Goal: Task Accomplishment & Management: Manage account settings

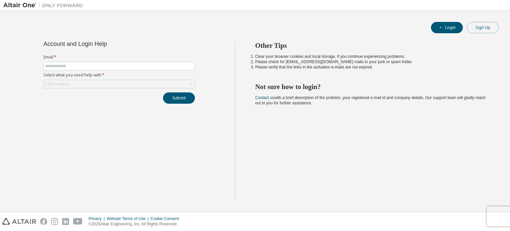
click at [485, 31] on button "Sign Up" at bounding box center [483, 27] width 32 height 11
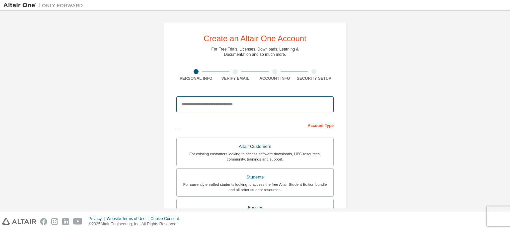
click at [267, 106] on input "email" at bounding box center [254, 104] width 157 height 16
type input "**********"
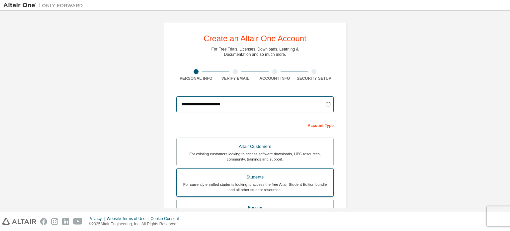
scroll to position [55, 0]
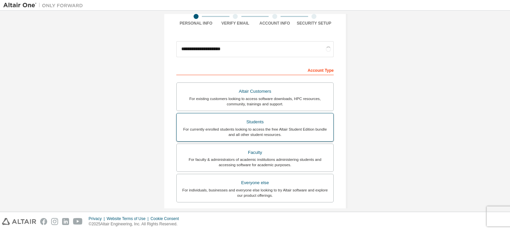
click at [269, 130] on div "For currently enrolled students looking to access the free Altair Student Editi…" at bounding box center [255, 132] width 149 height 11
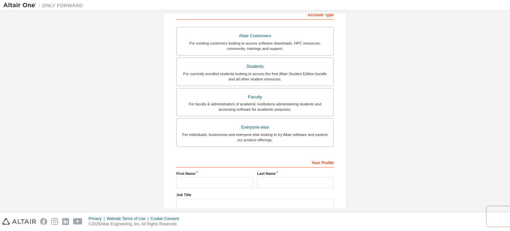
scroll to position [156, 0]
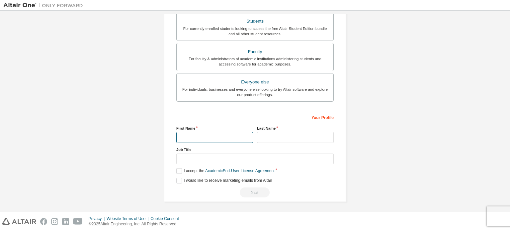
click at [218, 140] on input "text" at bounding box center [214, 137] width 77 height 11
type input "******"
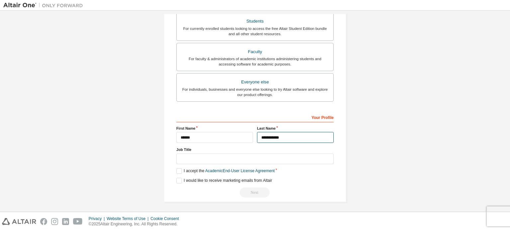
type input "**********"
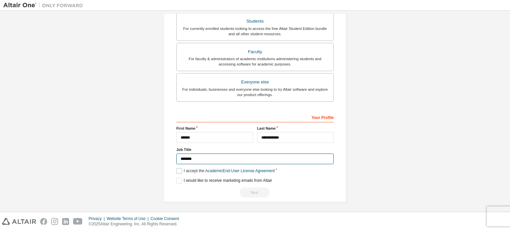
type input "*******"
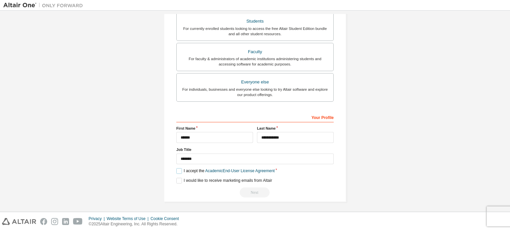
click at [180, 171] on label "I accept the Academic End-User License Agreement" at bounding box center [225, 171] width 98 height 6
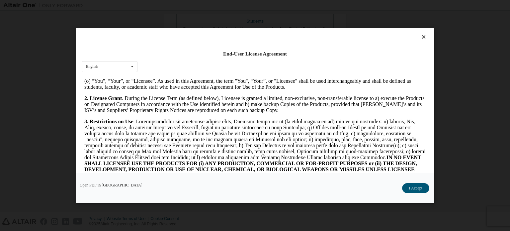
scroll to position [443, 0]
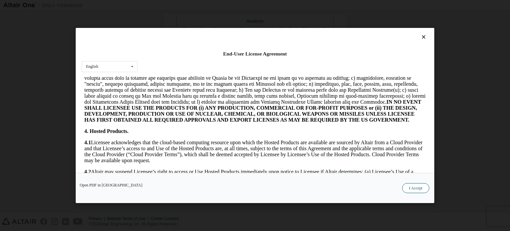
click at [413, 186] on button "I Accept" at bounding box center [415, 188] width 27 height 10
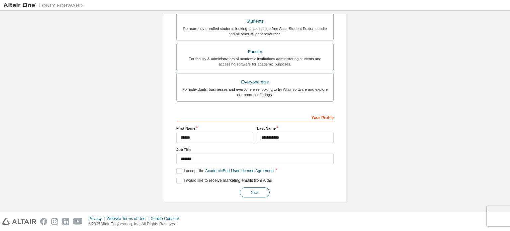
click at [251, 191] on button "Next" at bounding box center [255, 192] width 30 height 10
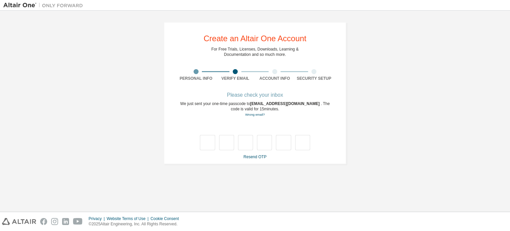
type input "*"
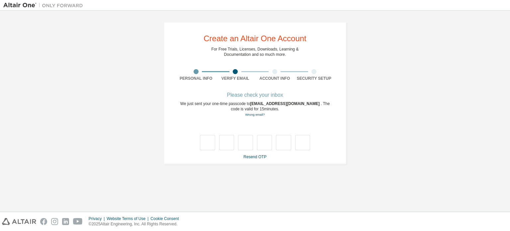
type input "*"
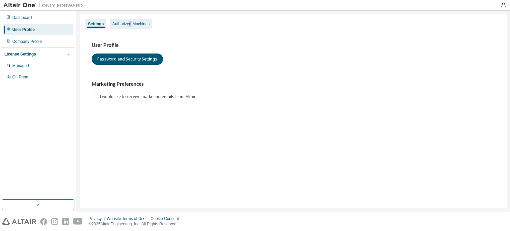
click at [131, 28] on div "Authorized Machines" at bounding box center [131, 24] width 43 height 11
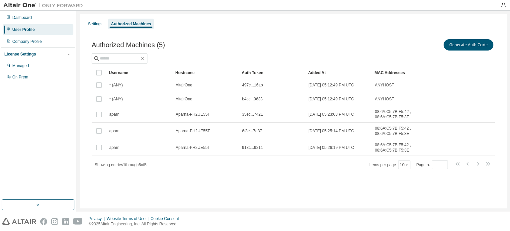
click at [141, 67] on div "Username" at bounding box center [139, 72] width 61 height 11
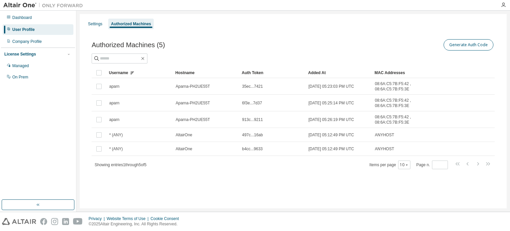
click at [458, 50] on div "Generate Auth Code" at bounding box center [394, 45] width 202 height 14
click at [459, 46] on button "Generate Auth Code" at bounding box center [469, 44] width 50 height 11
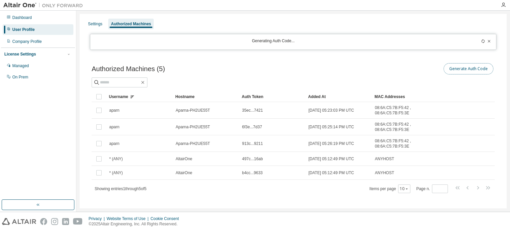
click at [455, 65] on button "Generate Auth Code" at bounding box center [469, 68] width 50 height 11
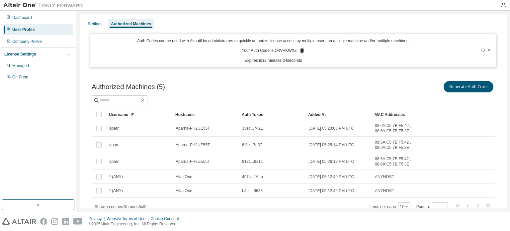
scroll to position [24, 0]
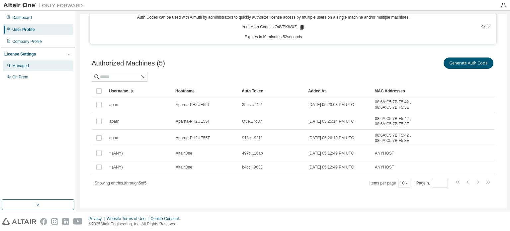
click at [24, 66] on div "Managed" at bounding box center [20, 65] width 17 height 5
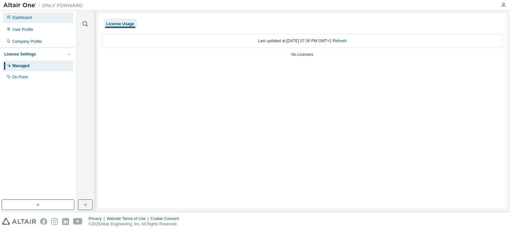
click at [25, 21] on div "Dashboard" at bounding box center [38, 17] width 71 height 11
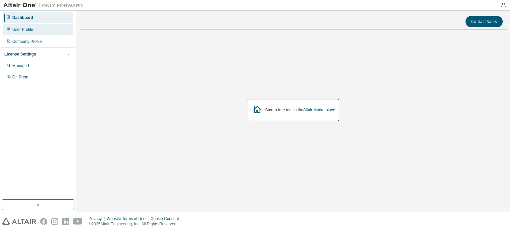
click at [24, 30] on div "User Profile" at bounding box center [22, 29] width 21 height 5
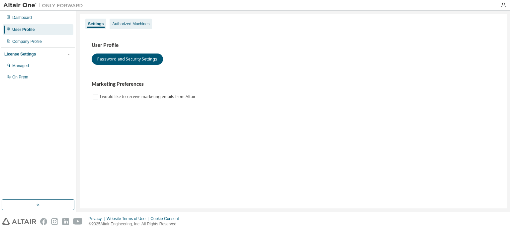
click at [117, 23] on div "Authorized Machines" at bounding box center [130, 23] width 37 height 5
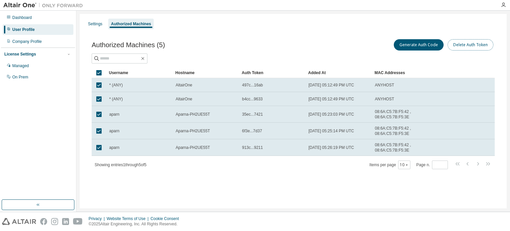
click at [472, 43] on button "Delete Auth Token" at bounding box center [471, 44] width 46 height 11
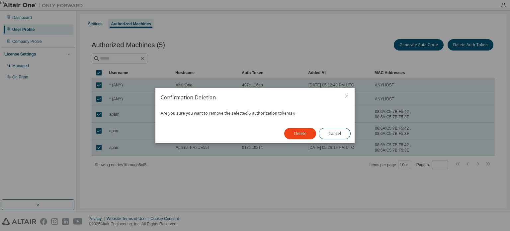
click at [295, 136] on button "Delete" at bounding box center [300, 133] width 32 height 11
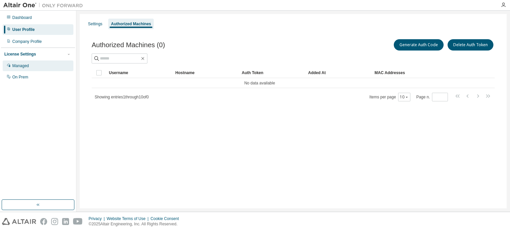
click at [25, 68] on div "Managed" at bounding box center [20, 65] width 17 height 5
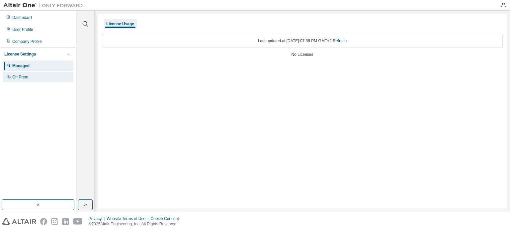
click at [19, 79] on div "On Prem" at bounding box center [20, 76] width 16 height 5
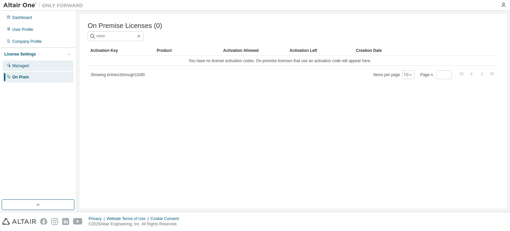
click at [19, 69] on div "Managed" at bounding box center [38, 65] width 71 height 11
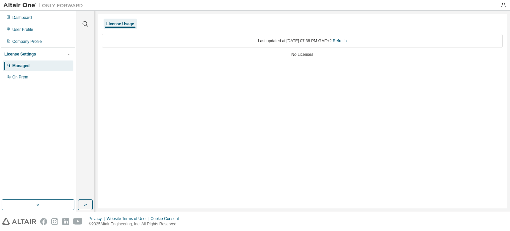
click at [326, 38] on div "Last updated at: Sat 2025-08-16 07:38 PM GMT+2 Refresh" at bounding box center [302, 41] width 401 height 14
click at [347, 42] on link "Refresh" at bounding box center [340, 41] width 14 height 5
click at [20, 81] on div "On Prem" at bounding box center [38, 77] width 71 height 11
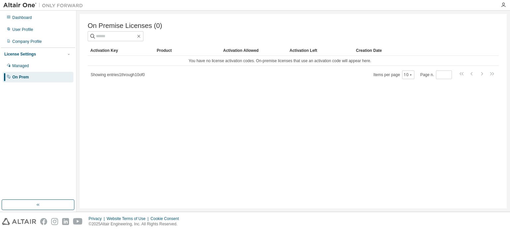
click at [24, 7] on img at bounding box center [44, 5] width 83 height 7
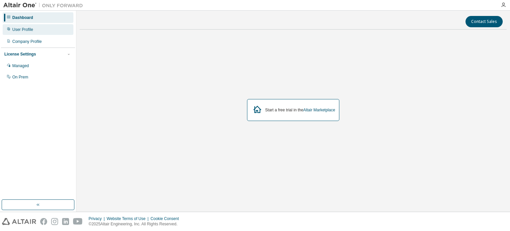
click at [40, 33] on div "User Profile" at bounding box center [38, 29] width 71 height 11
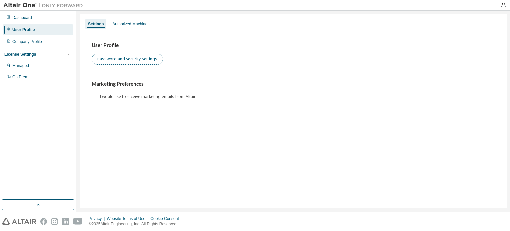
click at [134, 60] on button "Password and Security Settings" at bounding box center [127, 58] width 71 height 11
